Goal: Task Accomplishment & Management: Complete application form

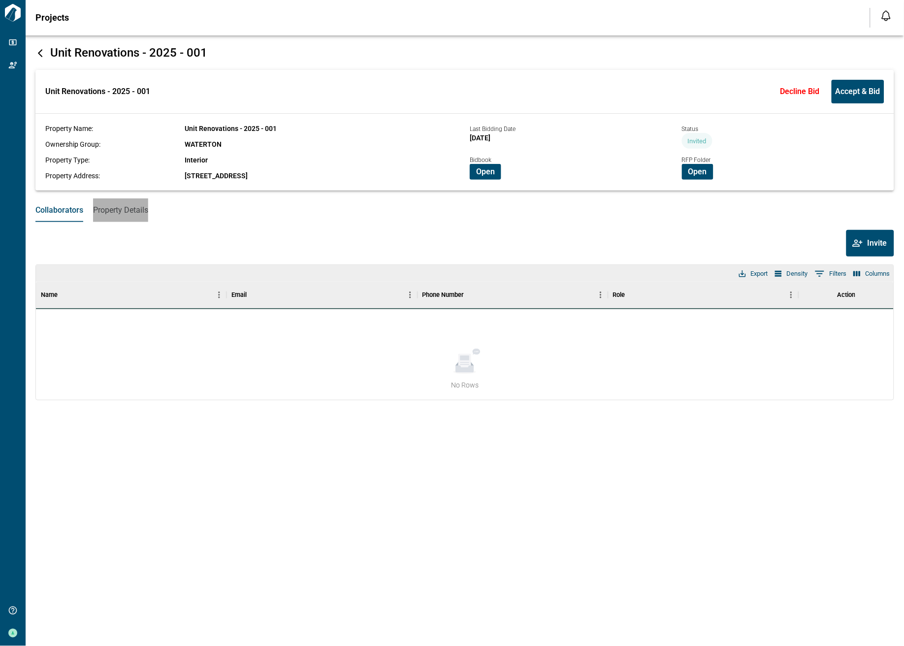
click at [127, 209] on span "Property Details" at bounding box center [120, 210] width 55 height 10
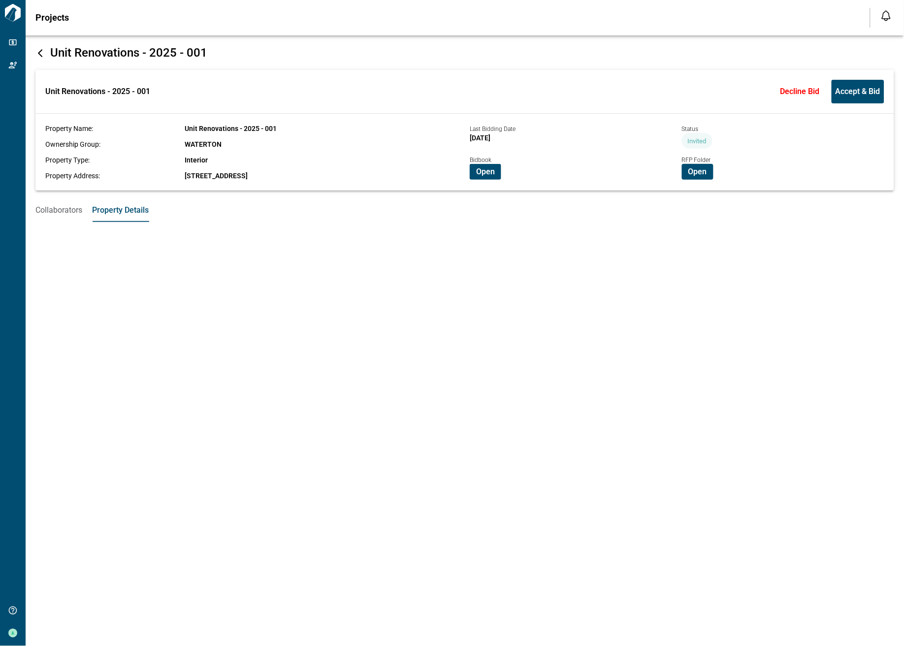
click at [71, 213] on span "Collaborators" at bounding box center [58, 210] width 47 height 10
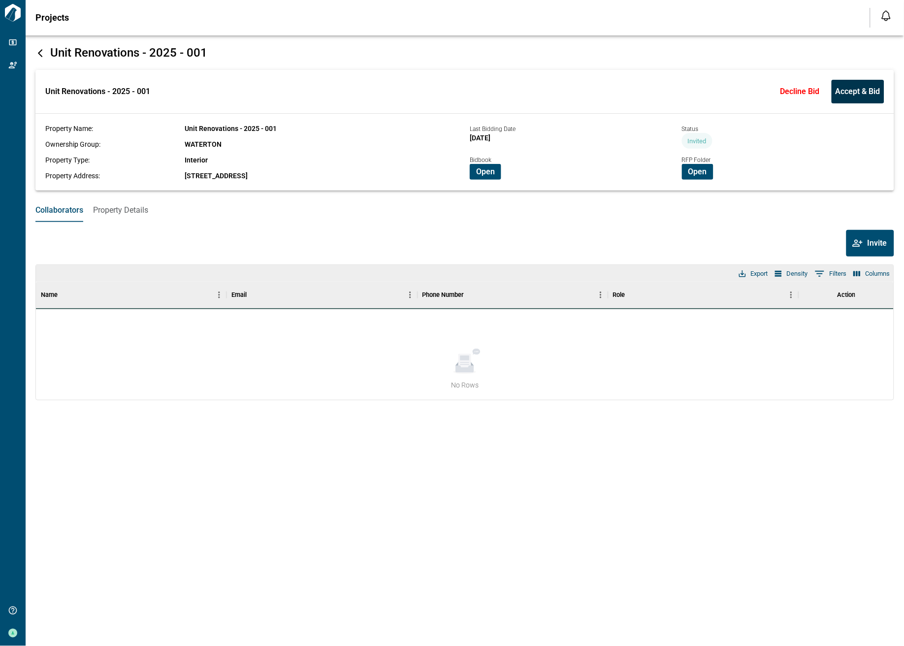
click at [872, 93] on span "Accept & Bid" at bounding box center [857, 92] width 45 height 10
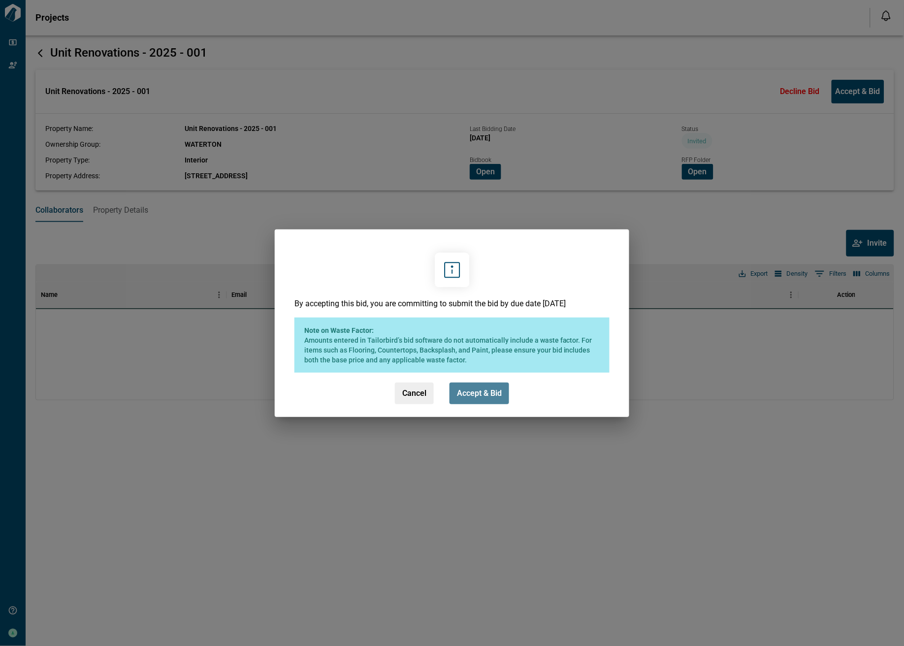
click at [478, 388] on span "Accept & Bid" at bounding box center [479, 393] width 45 height 10
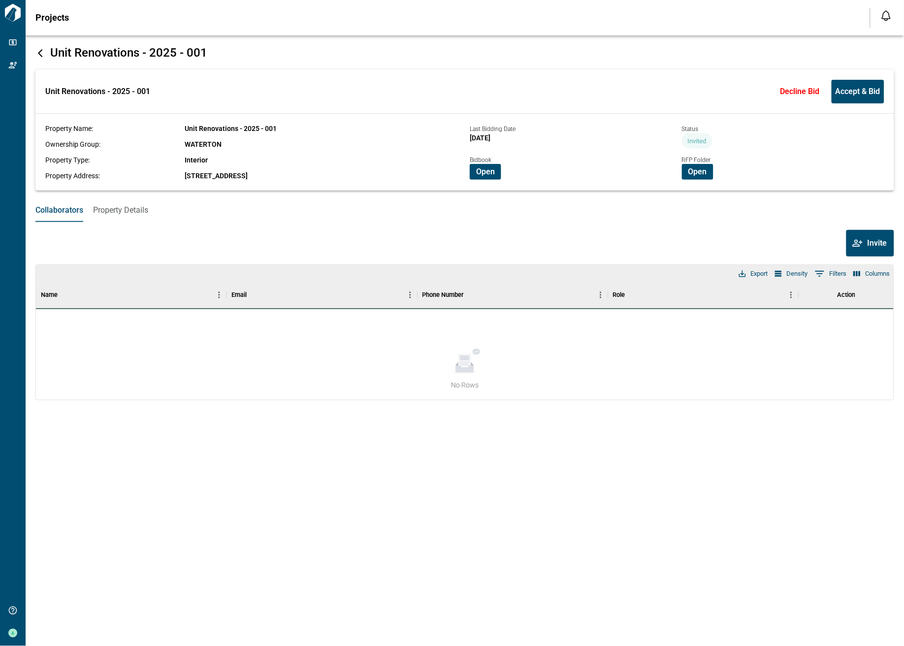
click at [114, 213] on span "Property Details" at bounding box center [120, 210] width 55 height 10
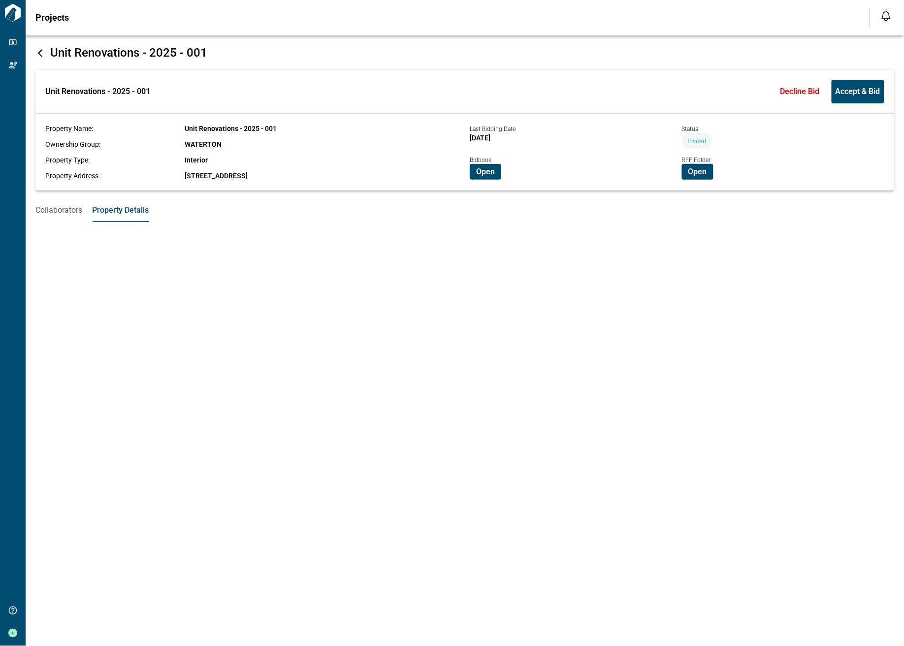
click at [61, 212] on span "Collaborators" at bounding box center [58, 210] width 47 height 10
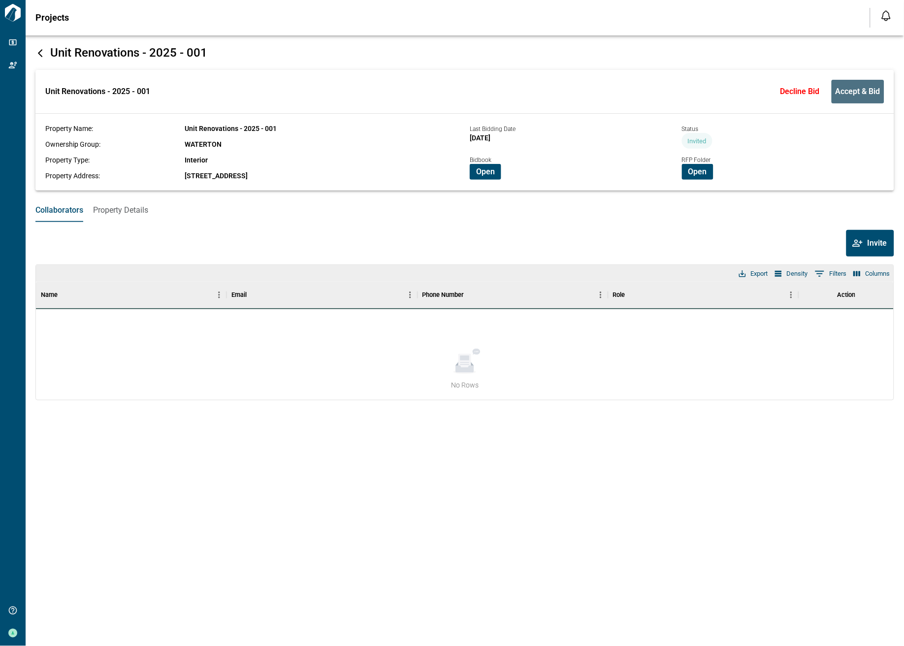
click at [854, 92] on span "Accept & Bid" at bounding box center [857, 92] width 45 height 10
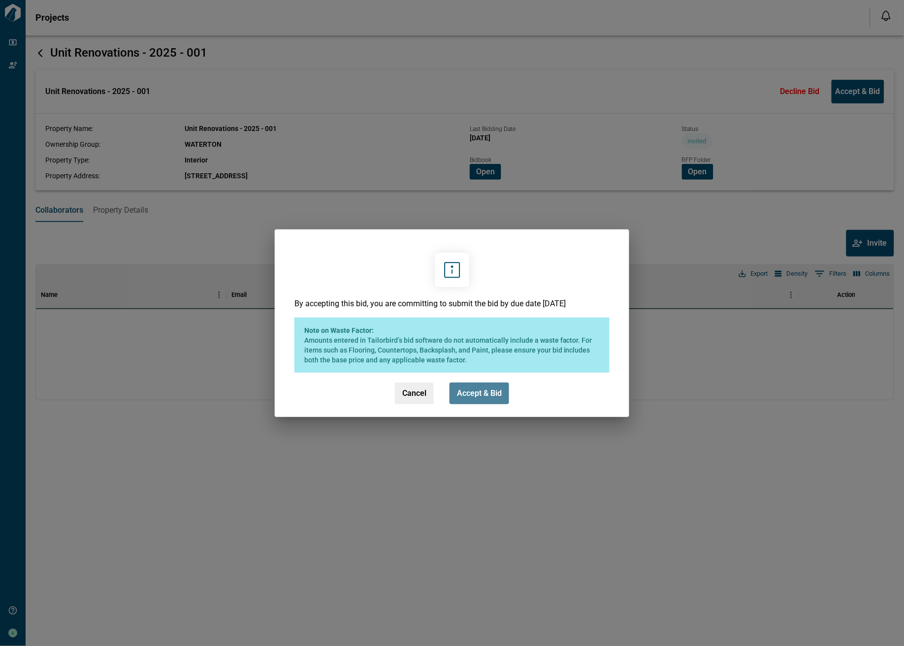
click at [474, 399] on button "Accept & Bid" at bounding box center [479, 393] width 60 height 22
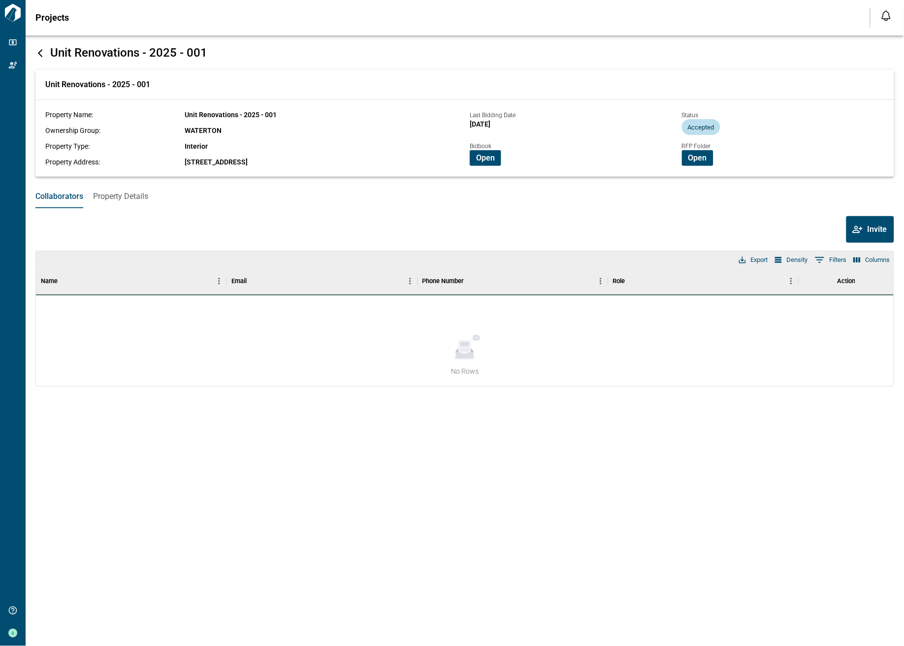
click at [122, 201] on span "Property Details" at bounding box center [120, 196] width 55 height 10
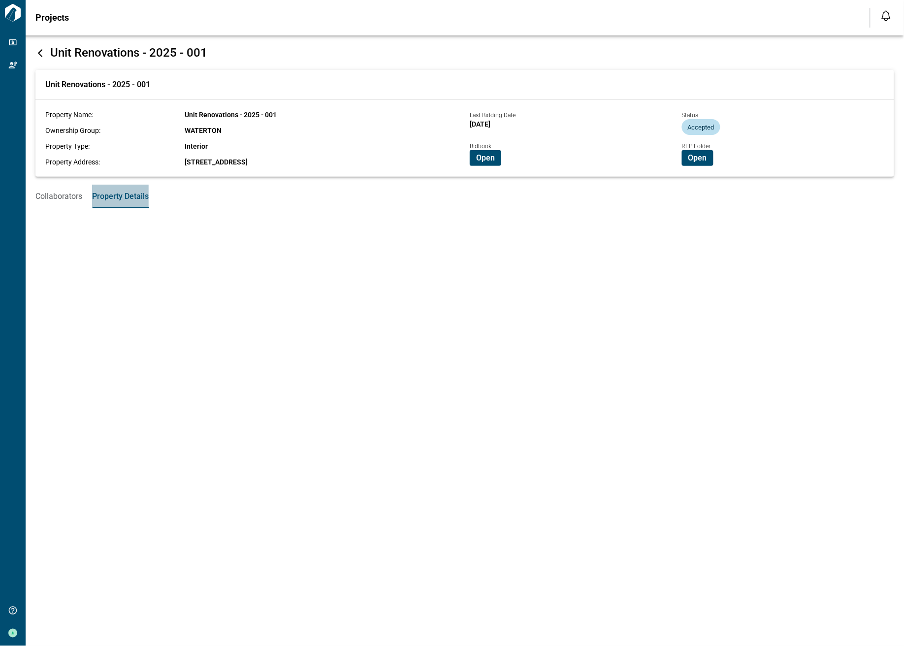
click at [146, 203] on button "Property Details" at bounding box center [120, 197] width 57 height 24
click at [174, 290] on div "Unit Renovations - 2025 - 001 Unit Renovations - 2025 - 001 Property Name: Unit…" at bounding box center [452, 340] width 904 height 610
click at [63, 197] on span "Collaborators" at bounding box center [58, 196] width 47 height 10
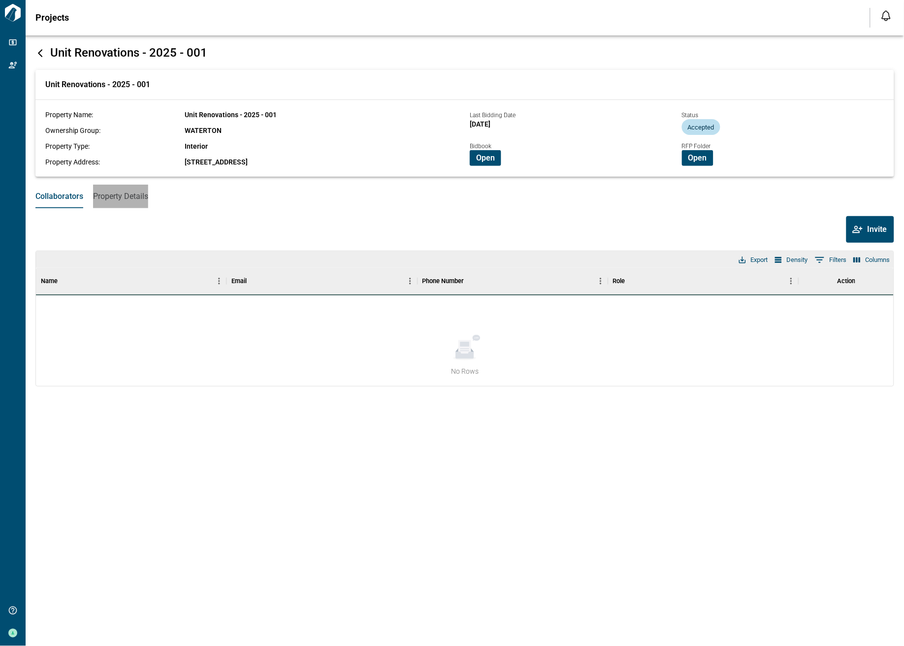
click at [113, 201] on span "Property Details" at bounding box center [120, 196] width 55 height 10
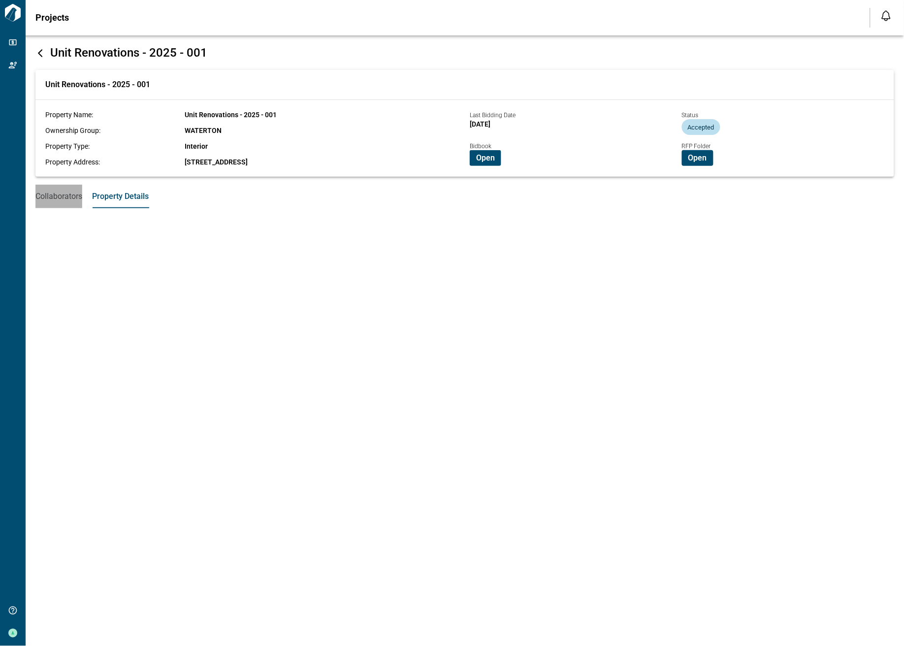
click at [65, 198] on span "Collaborators" at bounding box center [58, 196] width 47 height 10
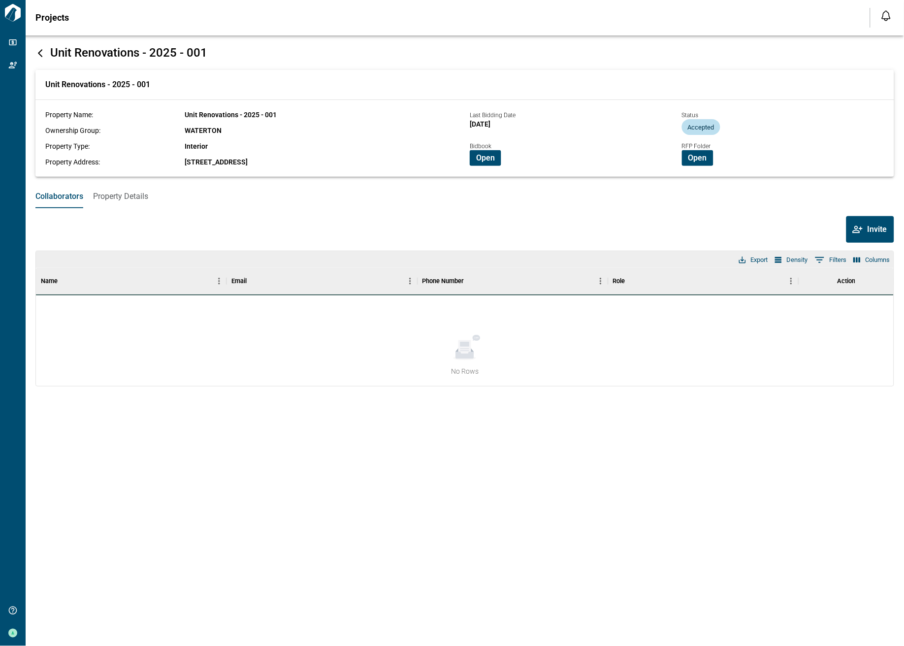
click at [125, 198] on span "Property Details" at bounding box center [120, 196] width 55 height 10
